Goal: Information Seeking & Learning: Understand process/instructions

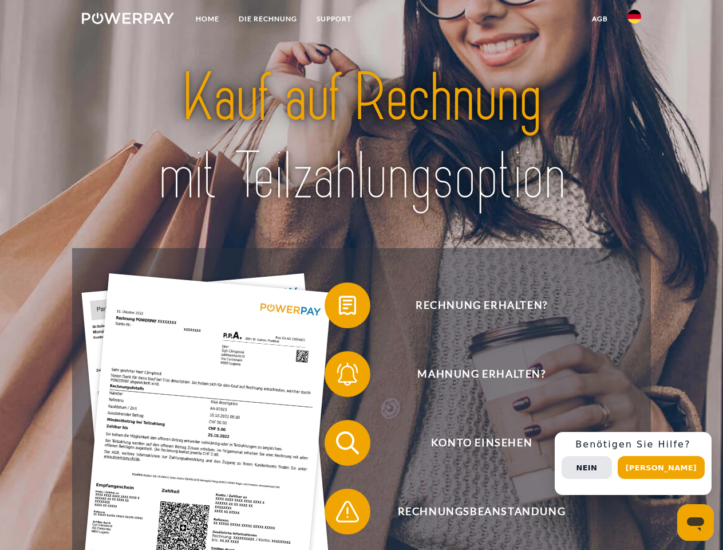
click at [128, 20] on img at bounding box center [128, 18] width 92 height 11
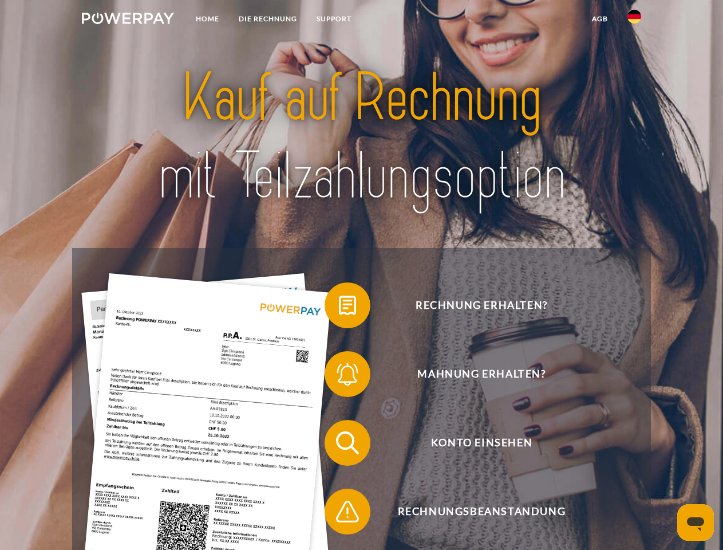
click at [634, 20] on img at bounding box center [634, 17] width 14 height 14
click at [599, 19] on link "agb" at bounding box center [599, 19] width 35 height 21
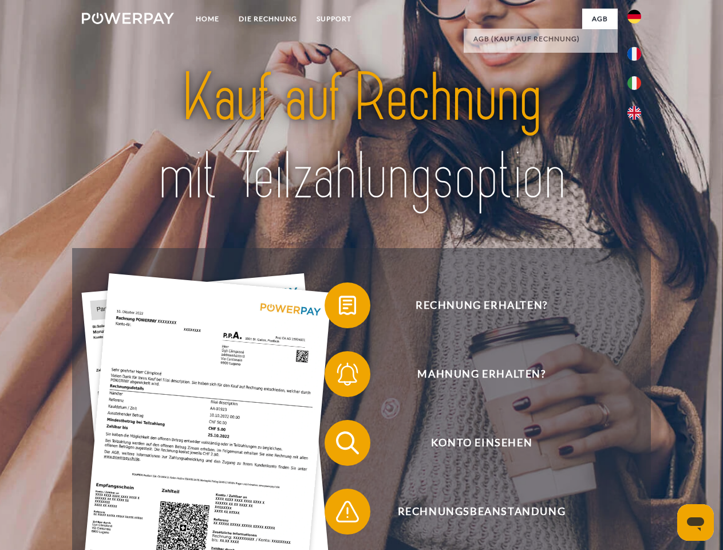
click at [339, 307] on span at bounding box center [330, 305] width 57 height 57
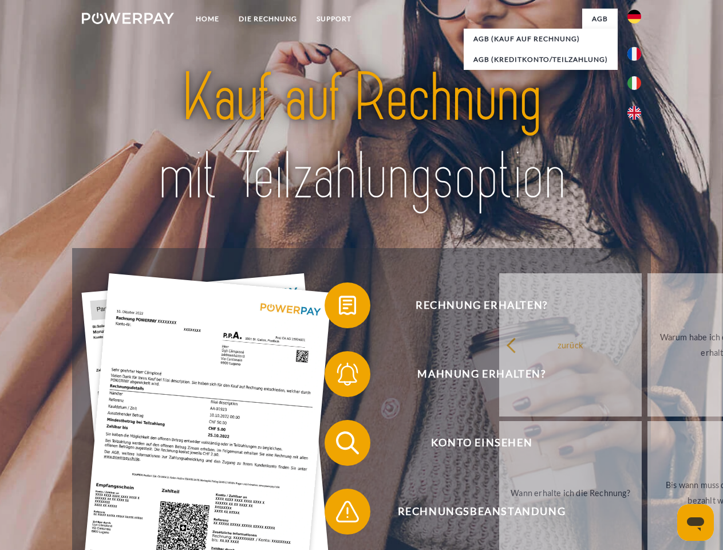
click at [339, 376] on div "Rechnung erhalten? Mahnung erhalten? Konto einsehen" at bounding box center [361, 477] width 578 height 458
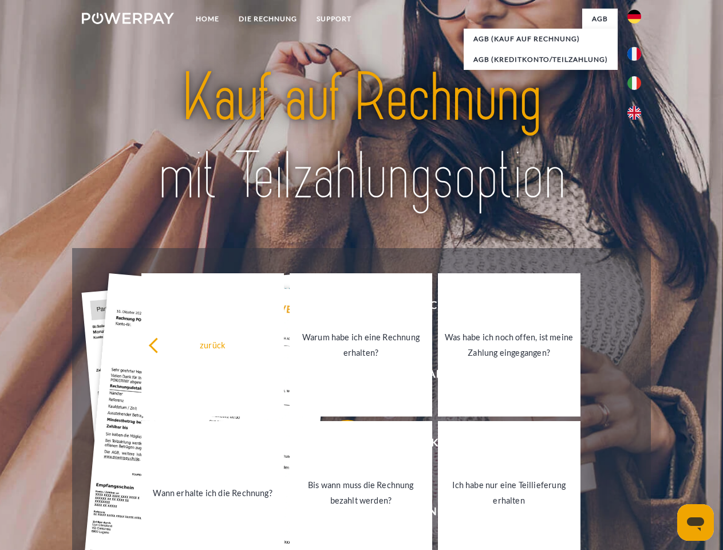
click at [339, 445] on link "Bis wann muss die Rechnung bezahlt werden?" at bounding box center [361, 492] width 143 height 143
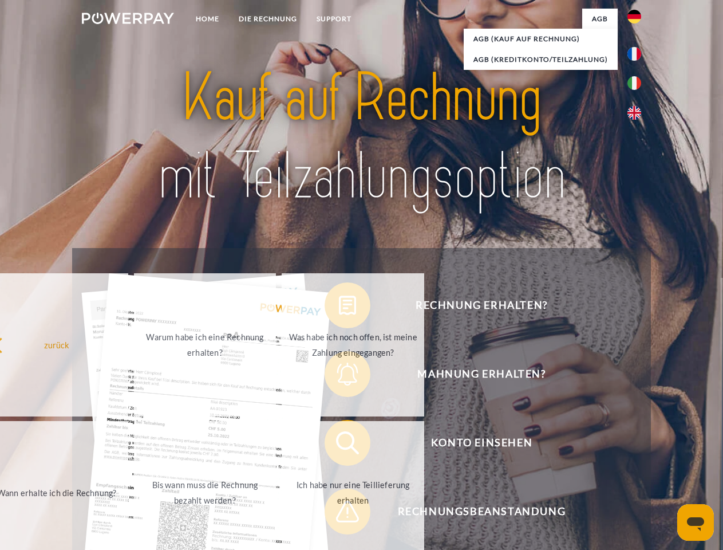
click at [339, 514] on span at bounding box center [330, 511] width 57 height 57
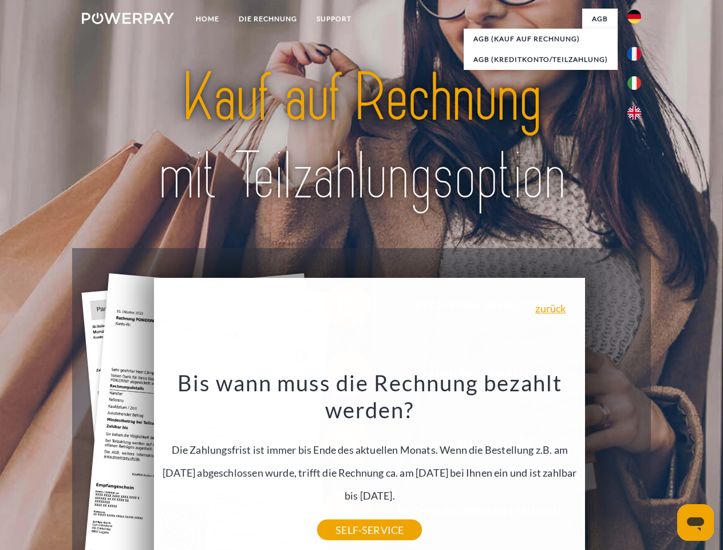
click at [637, 463] on div "Rechnung erhalten? Mahnung erhalten? Konto einsehen" at bounding box center [361, 477] width 578 height 458
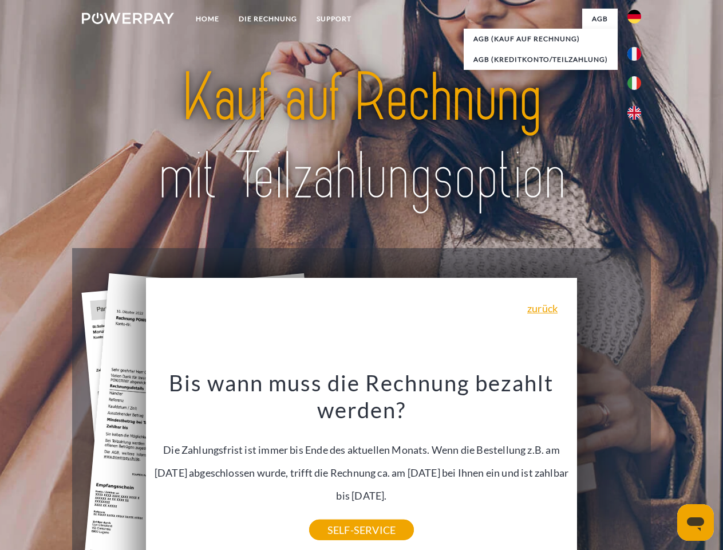
click at [609, 465] on span "Konto einsehen" at bounding box center [481, 443] width 281 height 46
click at [665, 467] on header "Home DIE RECHNUNG SUPPORT" at bounding box center [361, 395] width 723 height 791
